Goal: Task Accomplishment & Management: Manage account settings

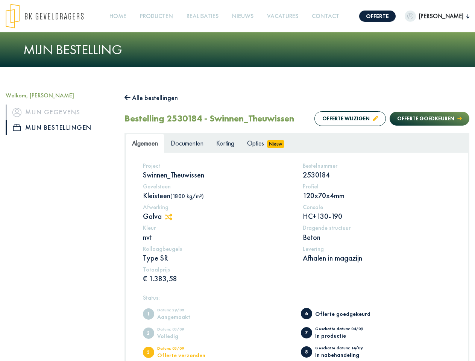
click at [52, 16] on img at bounding box center [45, 16] width 78 height 25
click at [395, 16] on link "Offerte" at bounding box center [377, 16] width 36 height 11
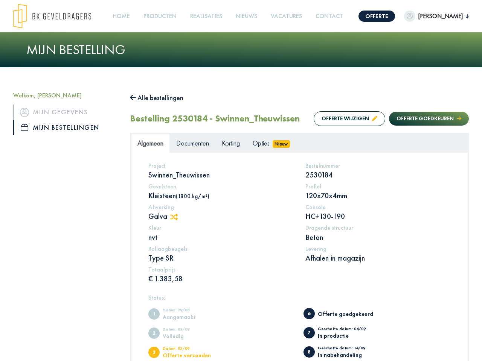
click at [442, 16] on span "[PERSON_NAME]" at bounding box center [440, 16] width 50 height 9
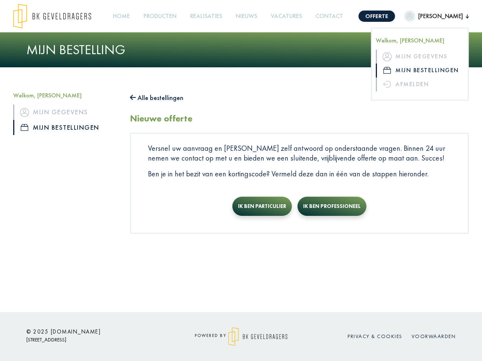
click at [171, 16] on link "Producten +" at bounding box center [159, 16] width 39 height 17
click at [155, 98] on button "Alle bestellingen" at bounding box center [156, 98] width 53 height 12
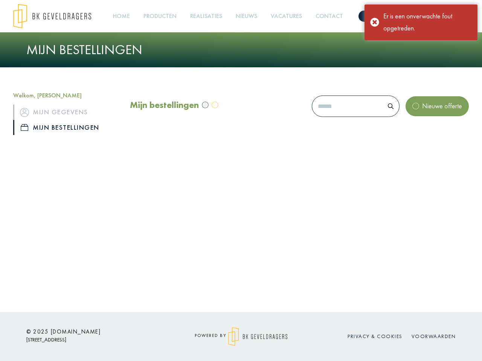
click at [343, 119] on div "Mijn bestellingen Nieuwe offerte" at bounding box center [299, 108] width 339 height 32
click at [422, 119] on div "Mijn bestellingen Nieuwe offerte" at bounding box center [299, 108] width 339 height 32
click at [172, 217] on div "Offerte [PERSON_NAME], [PERSON_NAME] Mijn gegevens Mijn bestellingen Afmelden H…" at bounding box center [241, 156] width 482 height 312
